Goal: Transaction & Acquisition: Purchase product/service

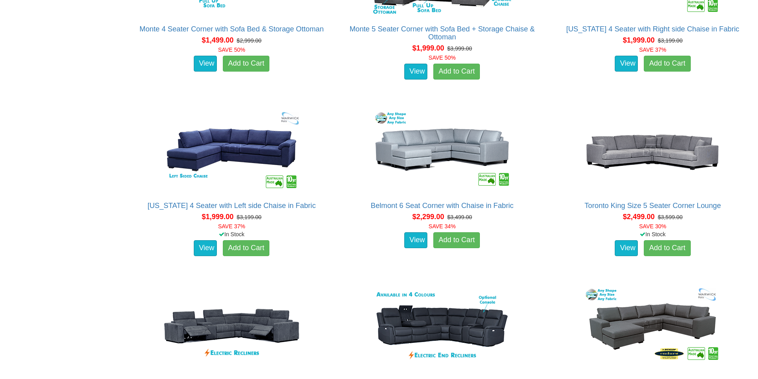
scroll to position [597, 0]
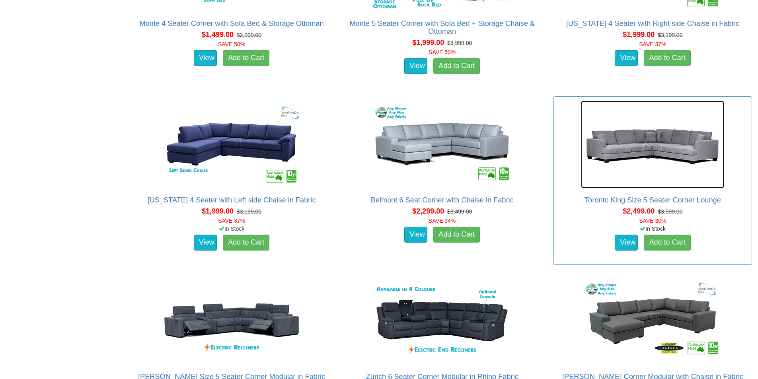
click at [601, 155] on img at bounding box center [652, 145] width 143 height 88
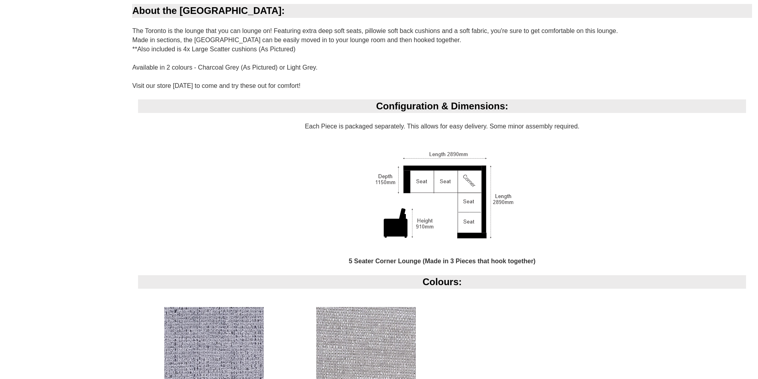
scroll to position [557, 0]
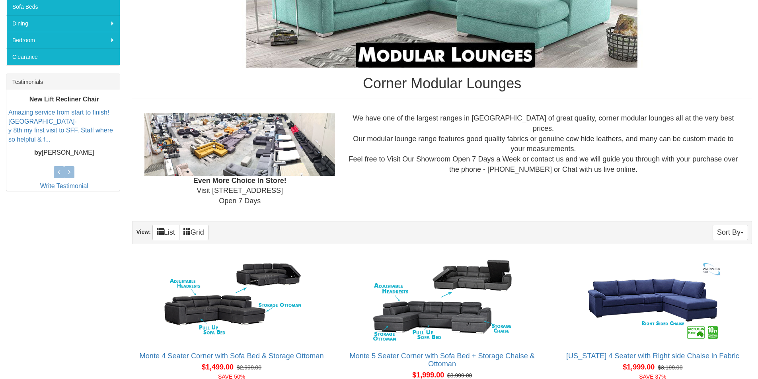
scroll to position [251, 0]
